Goal: Information Seeking & Learning: Check status

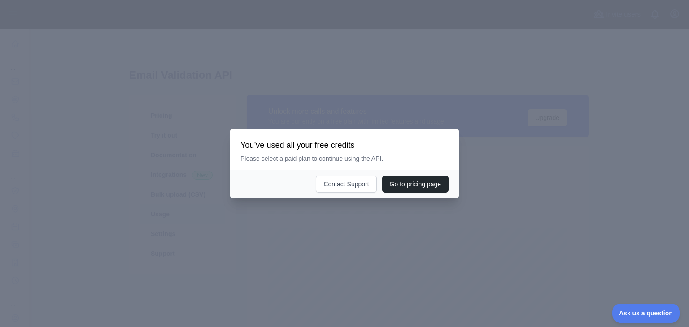
click at [399, 109] on div at bounding box center [344, 163] width 689 height 327
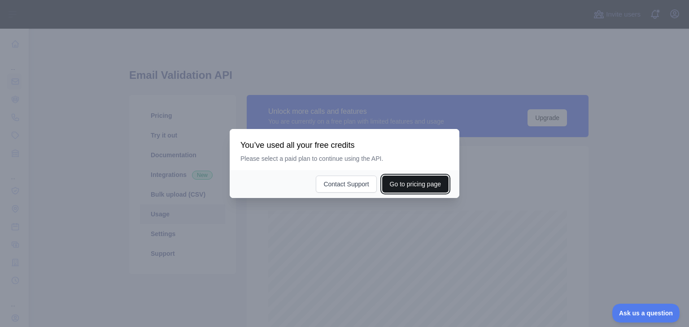
click at [407, 179] on button "Go to pricing page" at bounding box center [415, 184] width 66 height 17
click at [412, 185] on button "Go to pricing page" at bounding box center [415, 184] width 66 height 17
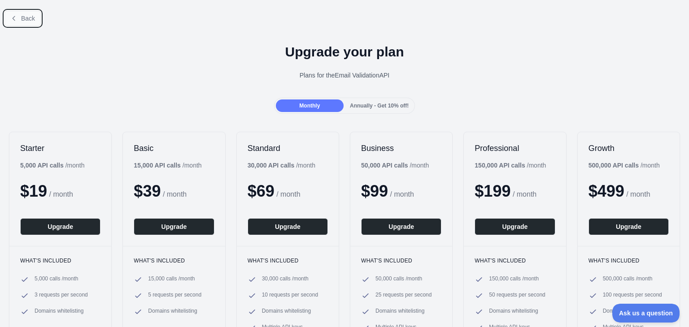
click at [16, 14] on button "Back" at bounding box center [22, 18] width 36 height 15
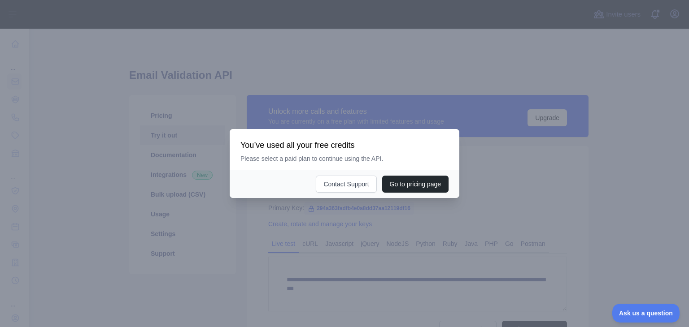
click at [288, 203] on div at bounding box center [344, 163] width 689 height 327
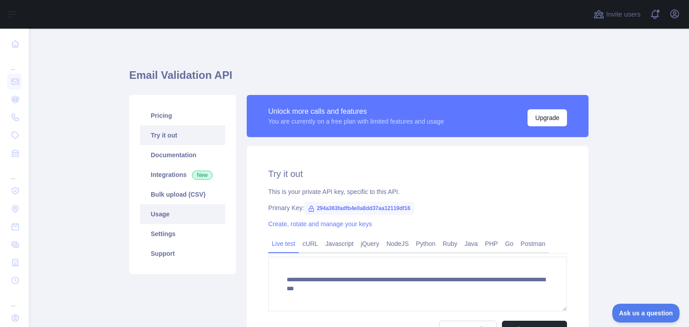
click at [171, 219] on link "Usage" at bounding box center [182, 215] width 85 height 20
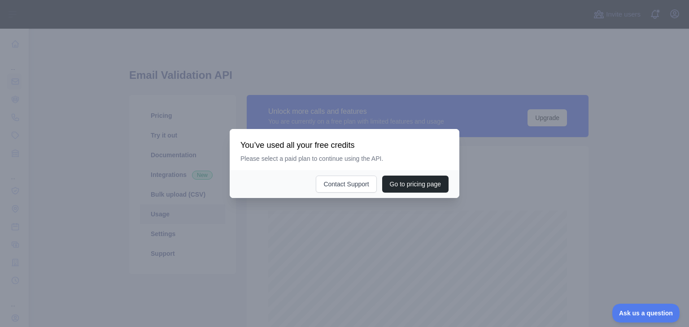
scroll to position [298, 653]
click at [260, 221] on div at bounding box center [344, 163] width 689 height 327
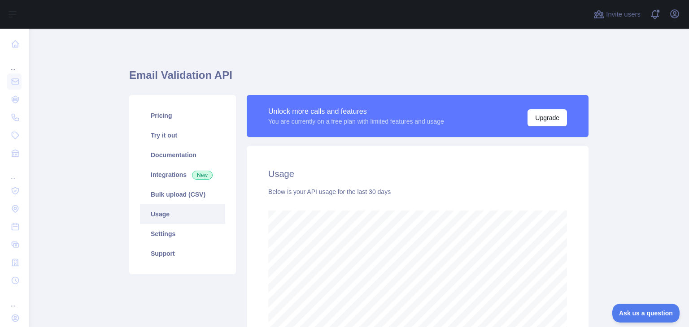
click at [260, 221] on div "Usage Below is your API usage for the last 30 days" at bounding box center [418, 263] width 342 height 235
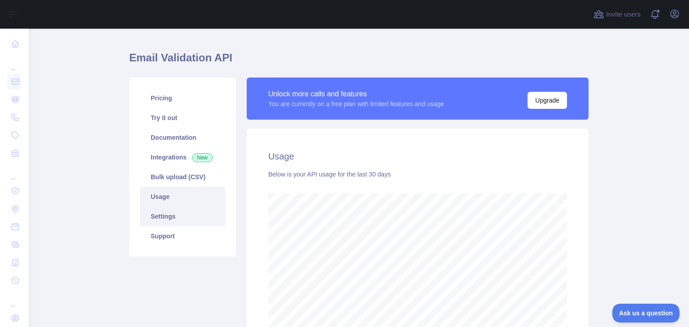
scroll to position [0, 0]
